Goal: Information Seeking & Learning: Learn about a topic

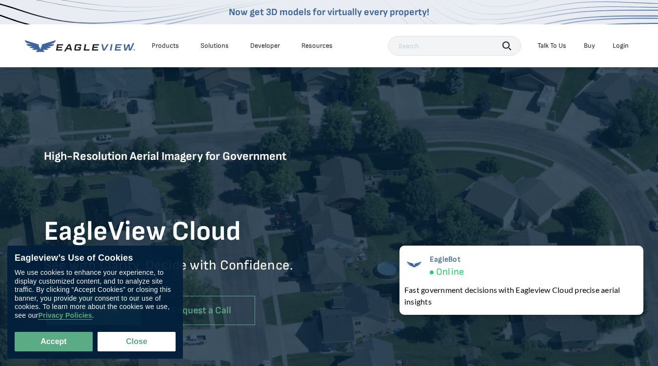
click at [165, 46] on div "Products" at bounding box center [165, 45] width 27 height 9
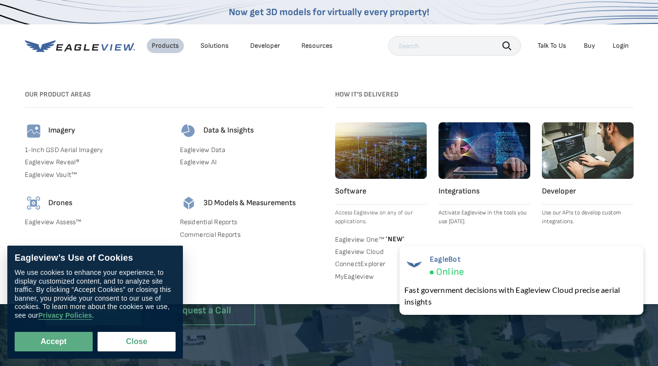
click at [214, 46] on div "Solutions" at bounding box center [215, 45] width 28 height 9
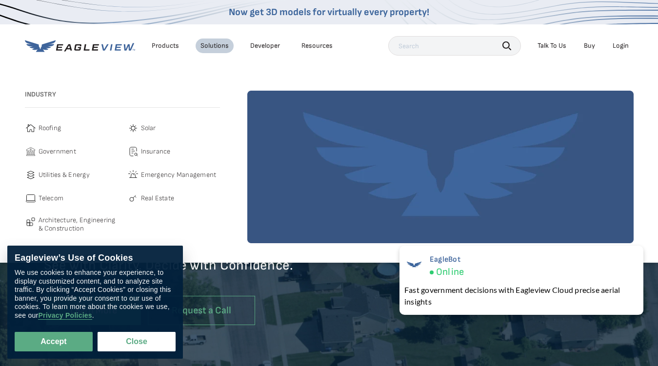
click at [317, 46] on div "Resources" at bounding box center [317, 45] width 31 height 9
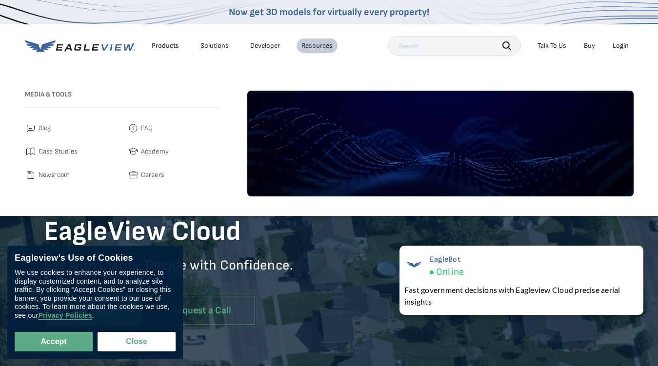
click at [507, 45] on icon "button" at bounding box center [507, 45] width 9 height 9
click at [552, 46] on div "Talk To Us" at bounding box center [552, 45] width 29 height 9
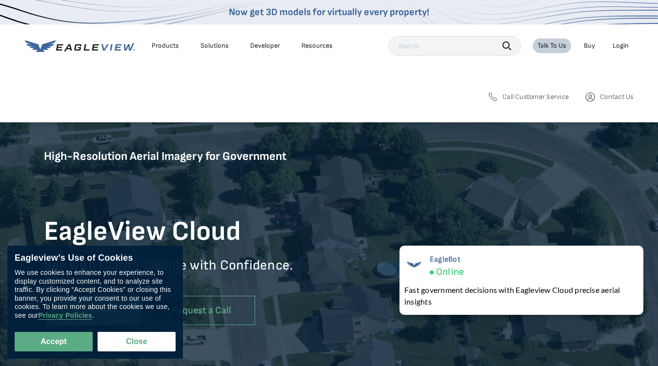
click at [621, 46] on div "Login" at bounding box center [621, 45] width 16 height 9
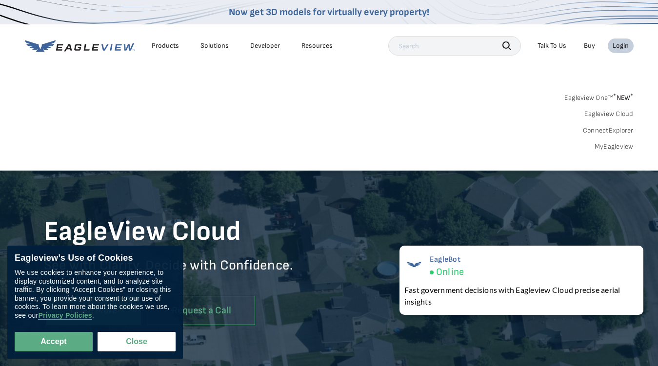
click at [54, 342] on button "Accept" at bounding box center [54, 342] width 78 height 20
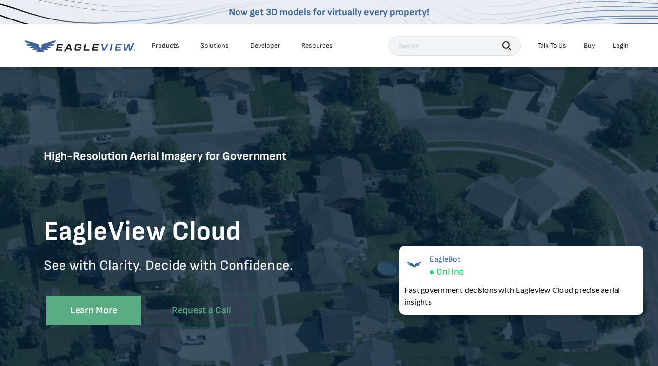
click at [137, 342] on button "Close" at bounding box center [135, 340] width 74 height 19
checkbox input "false"
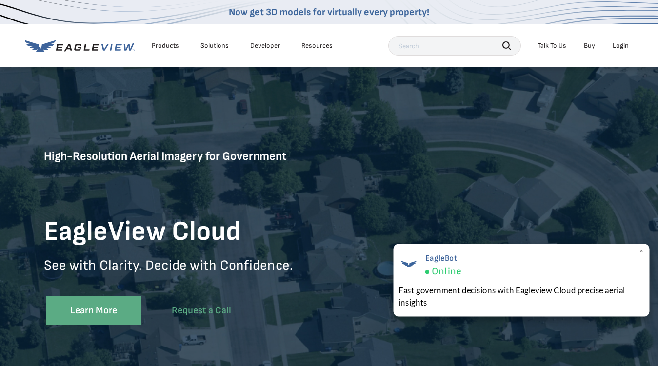
click at [522, 281] on div "EagleBot Online Fast government decisions with Eagleview Cloud precise aerial i…" at bounding box center [522, 280] width 256 height 73
